Goal: Find specific page/section: Find specific page/section

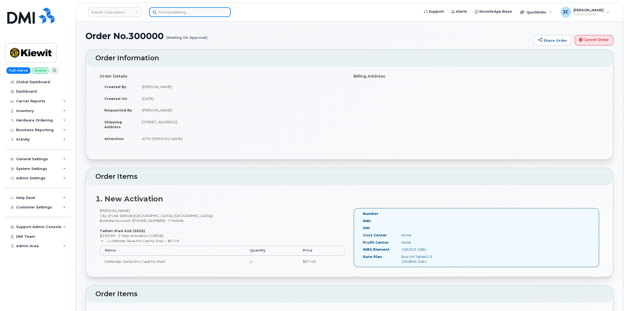
click at [170, 11] on input at bounding box center [190, 12] width 82 height 10
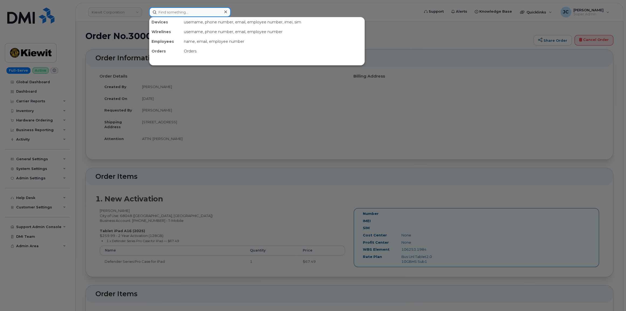
paste input "P66/Activate New Device/At&t Douglas Titus 620.391.8963 imei: 359206285675989"
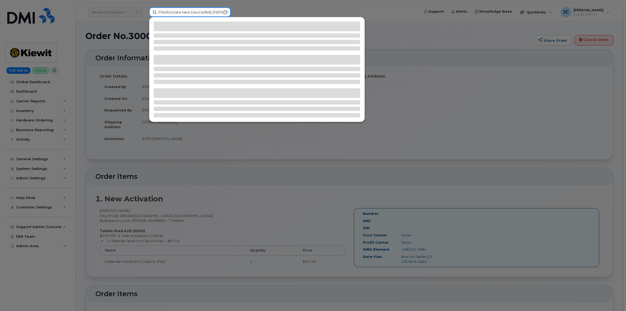
drag, startPoint x: 227, startPoint y: 13, endPoint x: 94, endPoint y: 1, distance: 134.0
click at [145, 7] on div "P66/Activate New Device/At&t Douglas Titus 620.391.8963 imei: 359206285675989" at bounding box center [283, 12] width 276 height 10
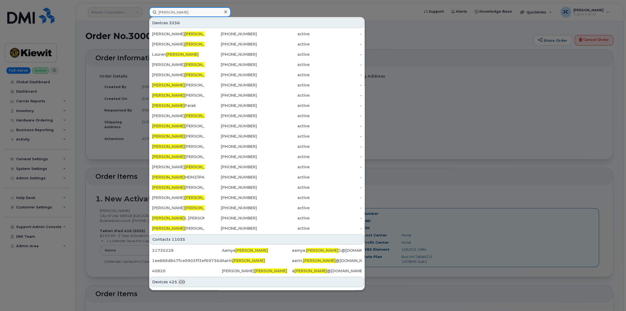
click at [194, 13] on input "thomas" at bounding box center [190, 12] width 82 height 10
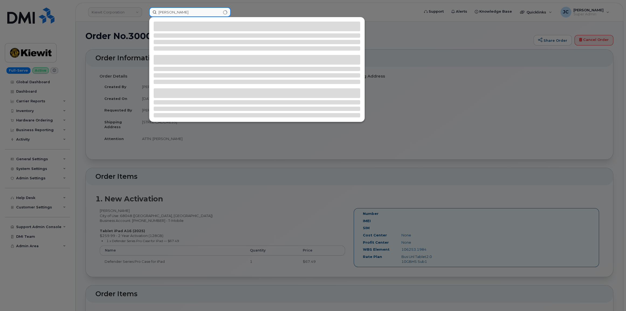
type input "thomas phelps"
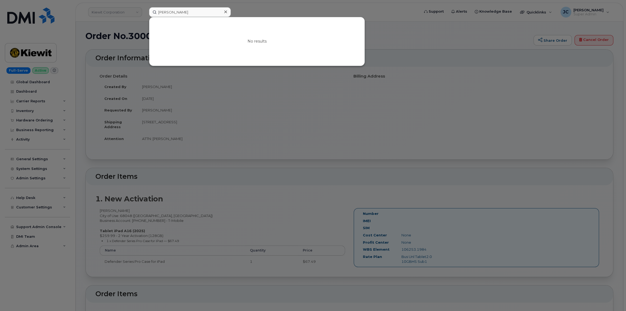
click at [325, 133] on div at bounding box center [313, 155] width 626 height 311
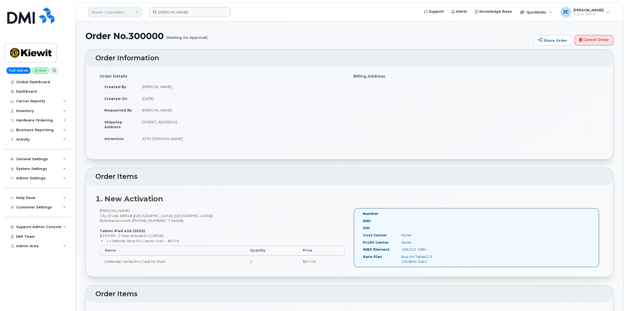
click at [137, 11] on link "Kiewit Corporation" at bounding box center [115, 12] width 54 height 10
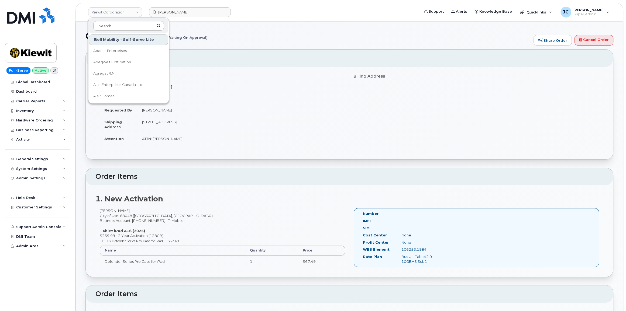
click at [125, 24] on input at bounding box center [128, 26] width 71 height 10
type input "kie"
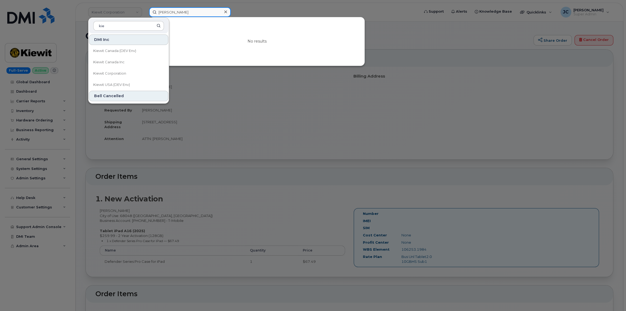
click at [194, 13] on input "thomas phelps" at bounding box center [190, 12] width 82 height 10
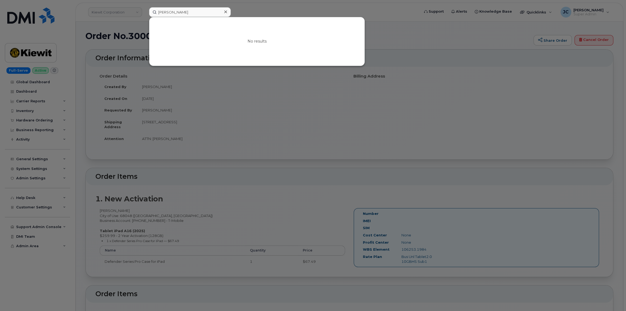
click at [225, 11] on icon at bounding box center [225, 12] width 3 height 4
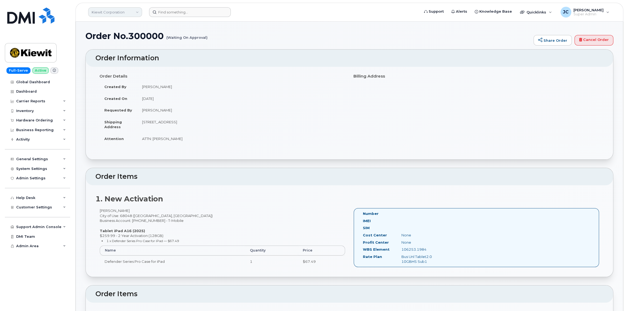
click at [134, 9] on link "Kiewit Corporation" at bounding box center [115, 12] width 54 height 10
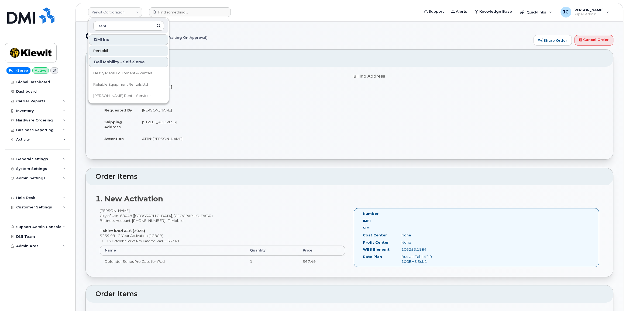
type input "rent"
click at [104, 53] on link "Rentokil" at bounding box center [128, 51] width 79 height 11
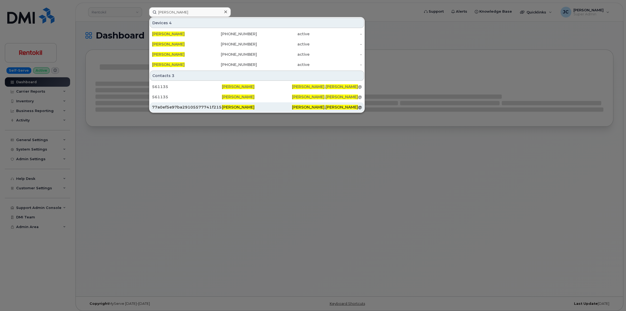
type input "thomas phelps"
click at [244, 106] on span "Thomas Phelps" at bounding box center [238, 107] width 33 height 5
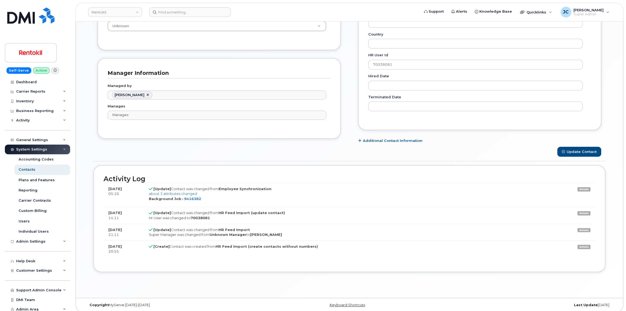
scroll to position [285, 0]
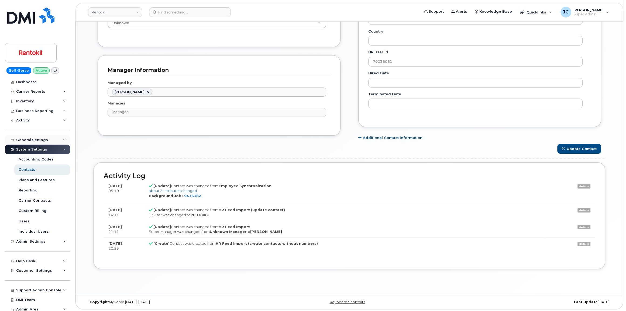
click at [42, 138] on div "General Settings" at bounding box center [32, 140] width 32 height 4
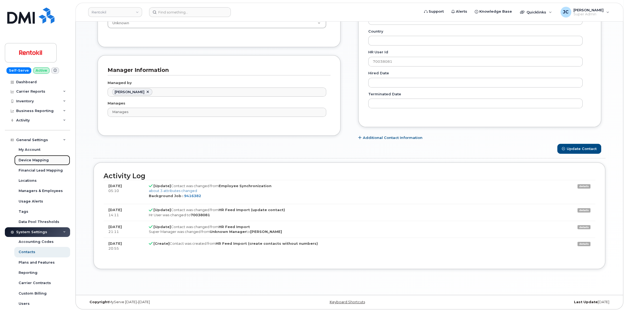
click at [37, 161] on div "Device Mapping" at bounding box center [34, 160] width 30 height 5
click at [38, 159] on div "Device Mapping" at bounding box center [34, 160] width 30 height 5
click at [24, 160] on div "Device Mapping" at bounding box center [34, 160] width 30 height 5
click at [32, 159] on div "Device Mapping" at bounding box center [34, 160] width 30 height 5
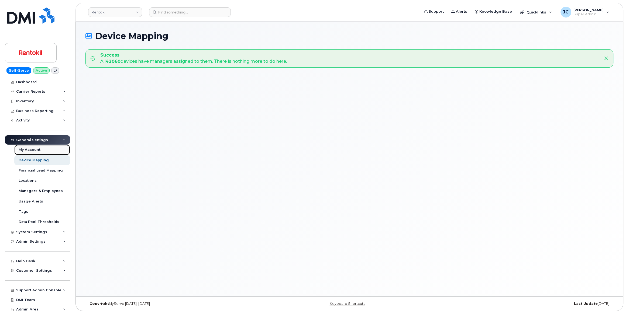
click at [38, 152] on div "My Account" at bounding box center [30, 150] width 22 height 5
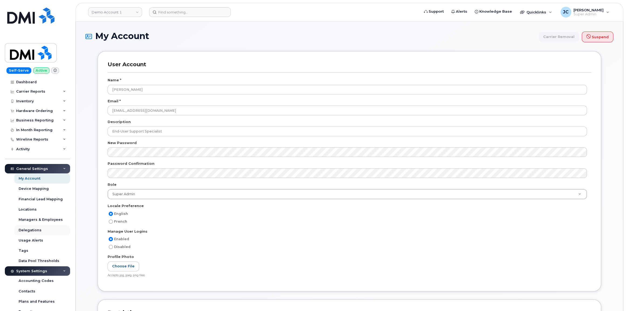
scroll to position [916, 0]
click at [35, 189] on div "Device Mapping" at bounding box center [34, 189] width 30 height 5
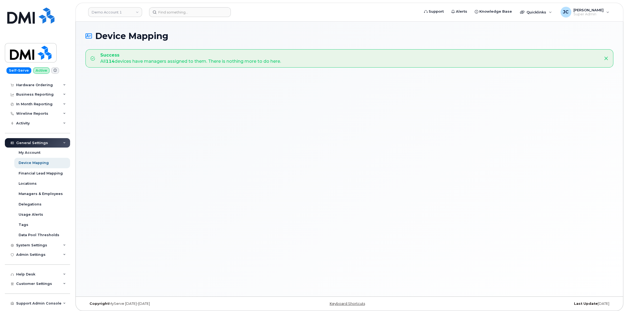
scroll to position [42, 0]
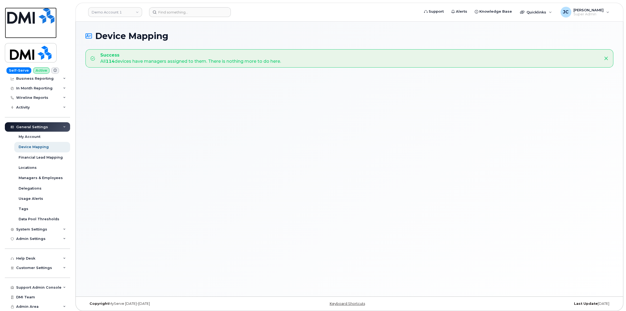
click at [18, 23] on img at bounding box center [30, 16] width 47 height 16
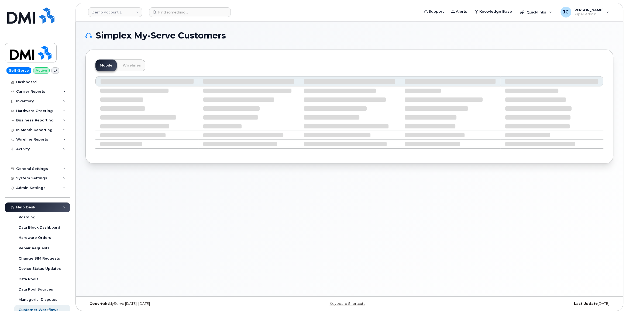
click at [63, 8] on div "Self-Serve Active Dashboard Carrier Reports Monthly Billing Data Daily Data Poo…" at bounding box center [36, 155] width 73 height 311
click at [32, 18] on img at bounding box center [30, 16] width 47 height 16
